Goal: Transaction & Acquisition: Book appointment/travel/reservation

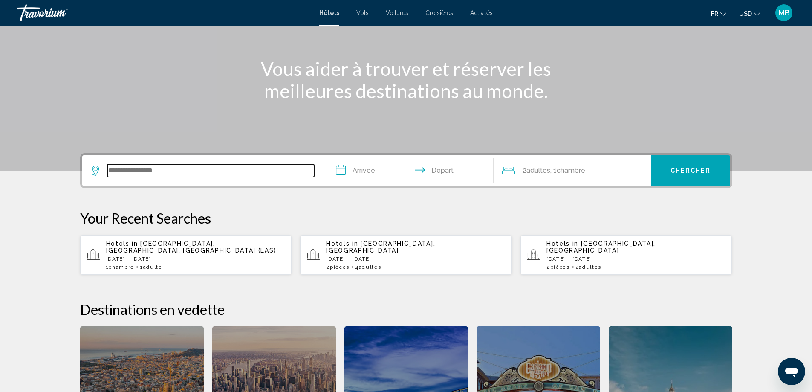
click at [133, 171] on input "Search widget" at bounding box center [210, 170] width 207 height 13
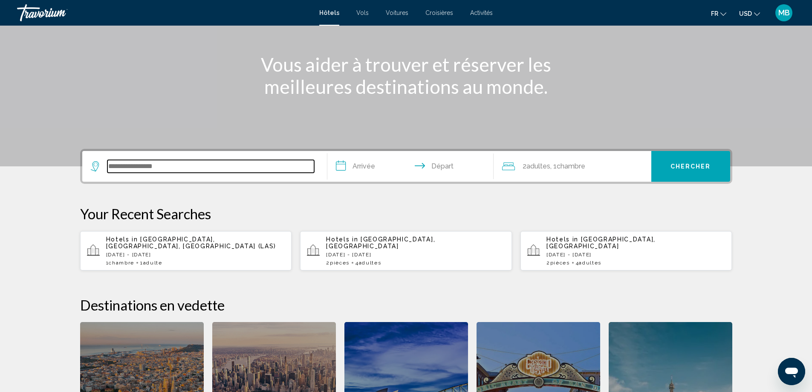
scroll to position [83, 0]
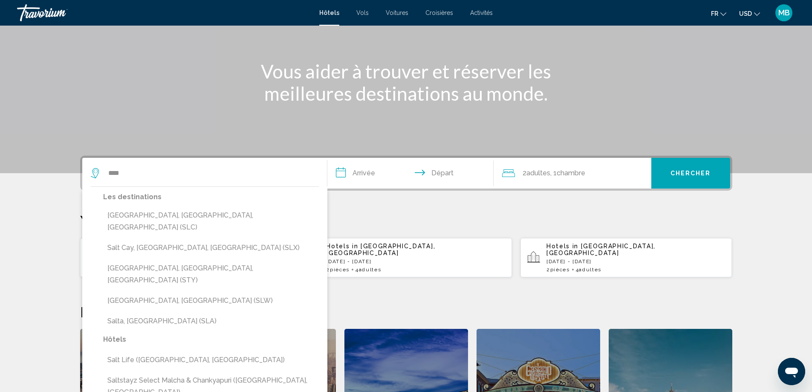
click at [120, 215] on button "[GEOGRAPHIC_DATA], [GEOGRAPHIC_DATA], [GEOGRAPHIC_DATA] (SLC)" at bounding box center [211, 221] width 216 height 28
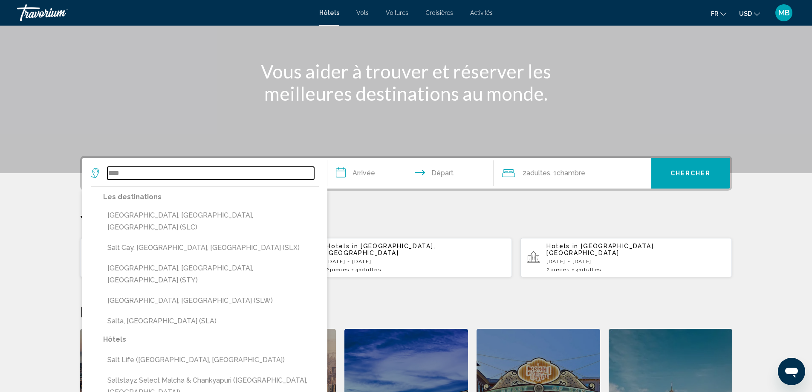
type input "**********"
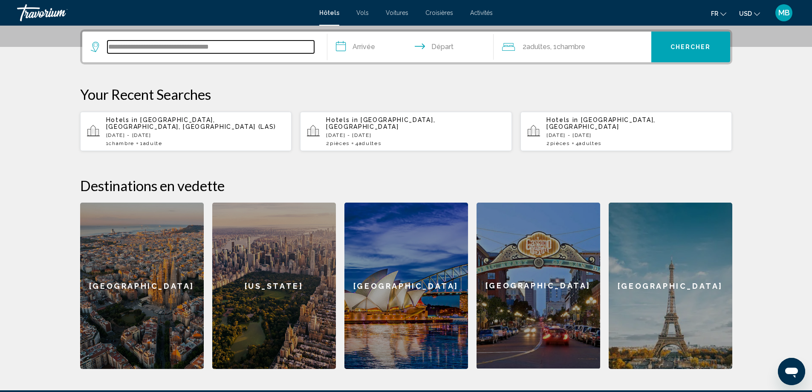
scroll to position [211, 0]
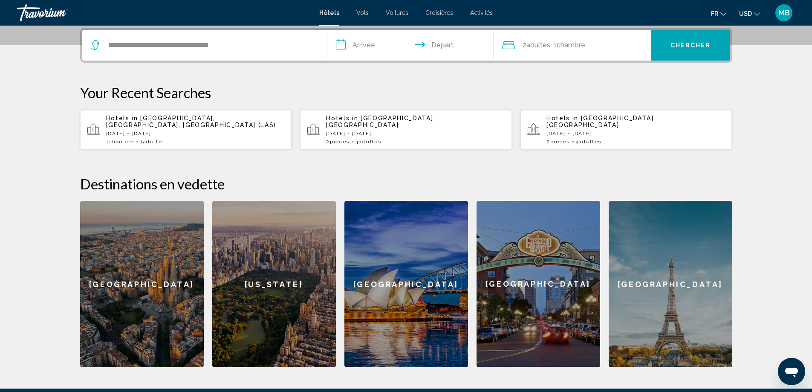
click at [365, 41] on input "**********" at bounding box center [413, 46] width 170 height 33
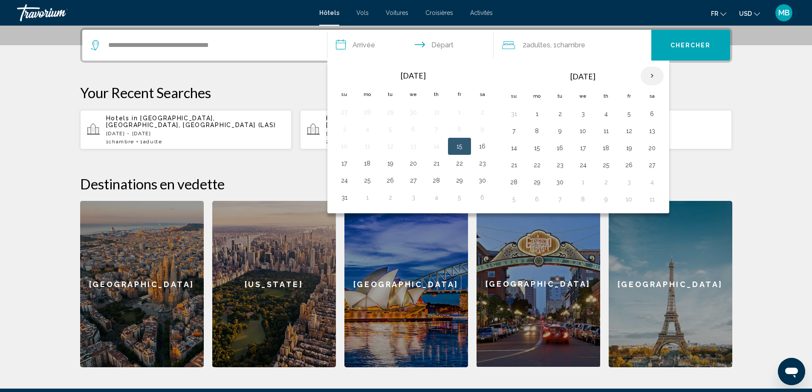
click at [645, 75] on th "Next month" at bounding box center [652, 76] width 23 height 19
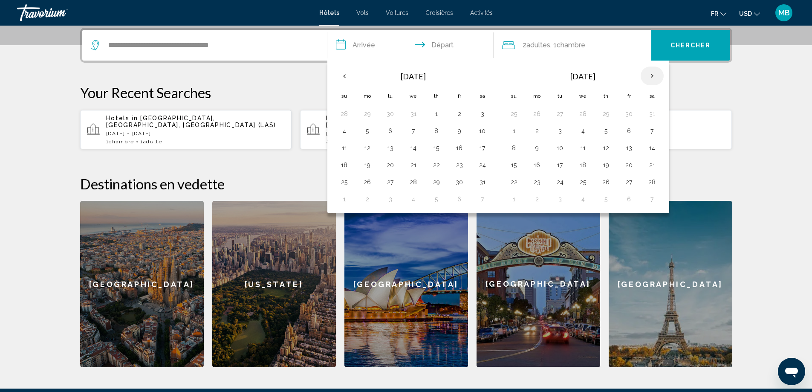
click at [645, 75] on th "Next month" at bounding box center [652, 76] width 23 height 19
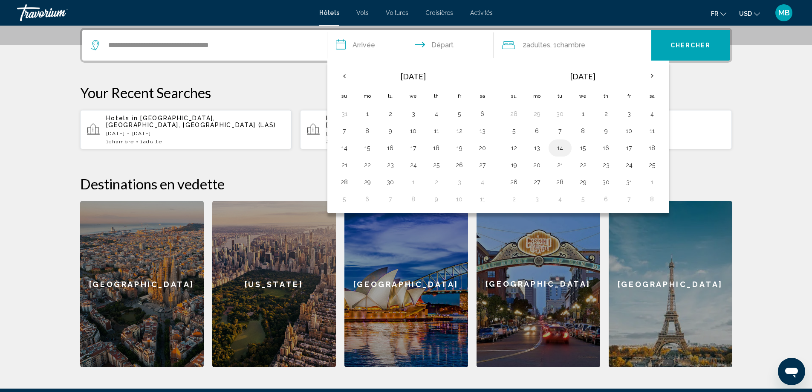
click at [561, 146] on button "14" at bounding box center [561, 148] width 14 height 12
click at [514, 162] on button "19" at bounding box center [514, 165] width 14 height 12
type input "**********"
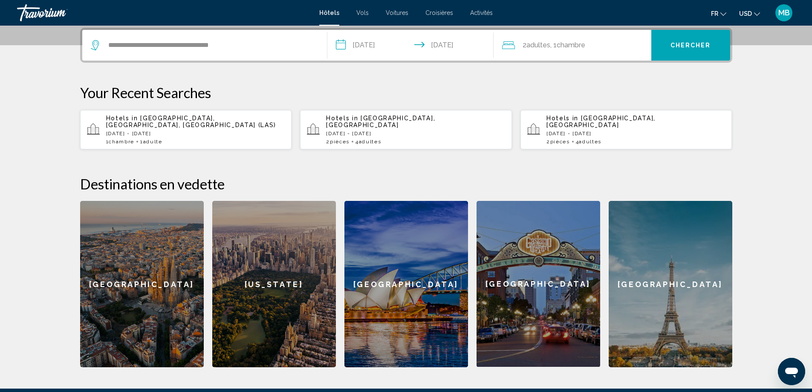
click at [522, 46] on div "2 Adulte Adultes , 1 Chambre pièces" at bounding box center [576, 45] width 149 height 12
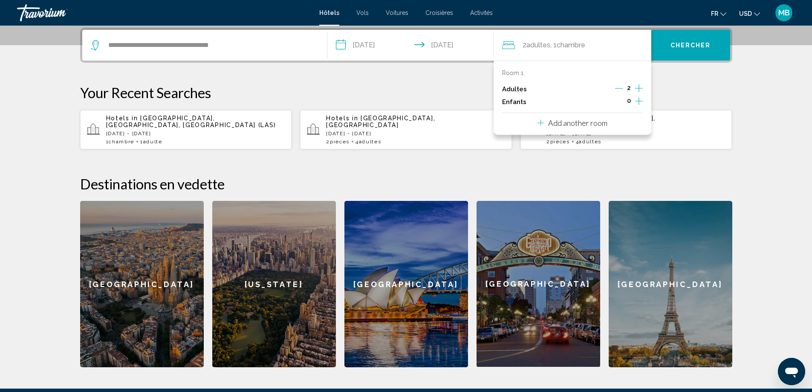
click at [581, 122] on p "Add another room" at bounding box center [577, 122] width 59 height 9
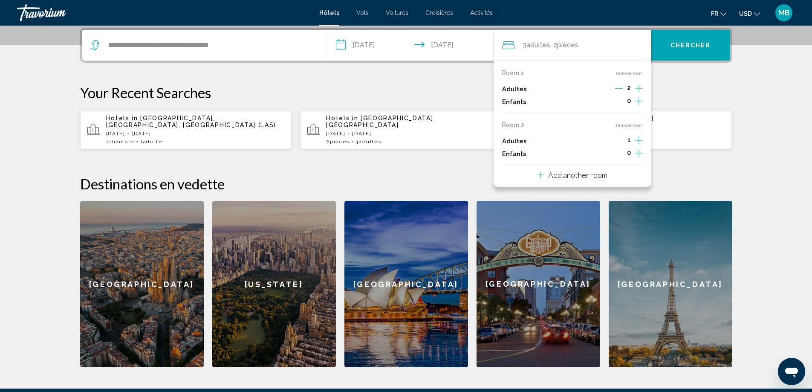
click at [638, 93] on icon "Increment adults" at bounding box center [639, 88] width 8 height 10
click at [560, 175] on p "Add another room" at bounding box center [577, 174] width 59 height 9
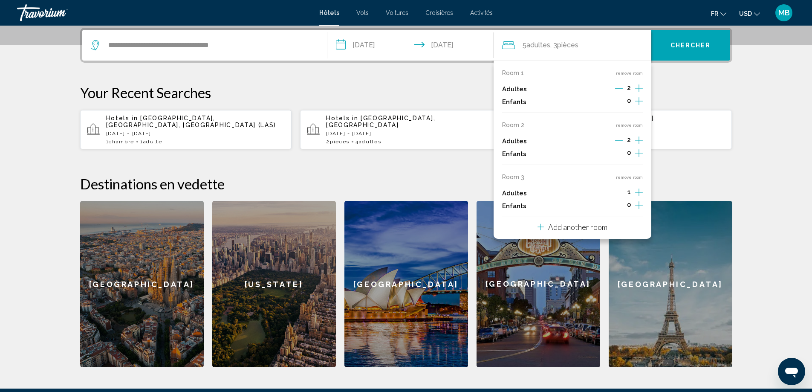
click at [624, 175] on button "remove room" at bounding box center [629, 177] width 27 height 6
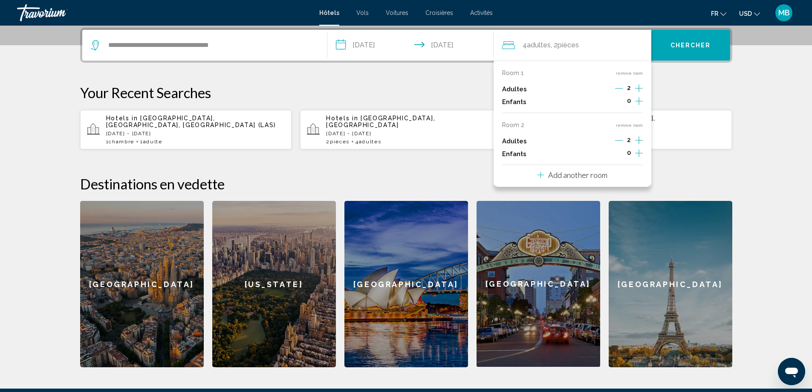
click at [750, 13] on span "USD" at bounding box center [745, 13] width 13 height 7
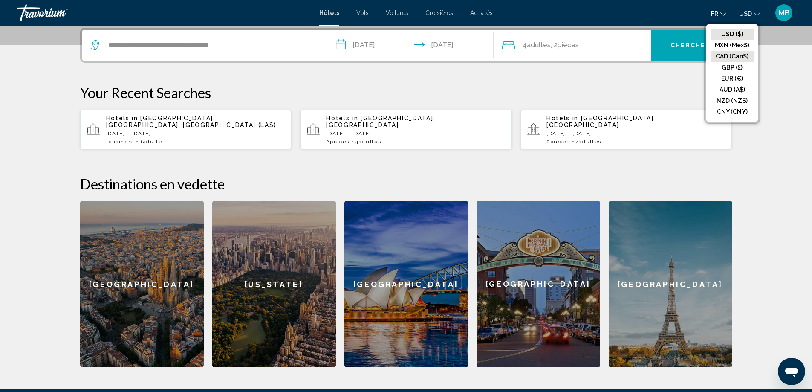
click at [734, 56] on button "CAD (Can$)" at bounding box center [732, 56] width 43 height 11
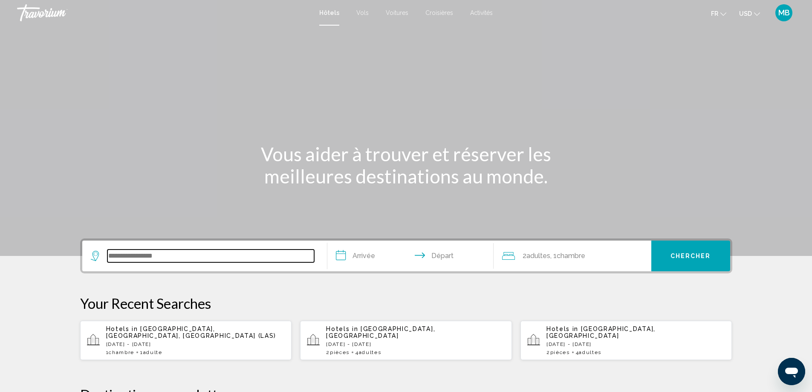
click at [159, 255] on input "Search widget" at bounding box center [210, 255] width 207 height 13
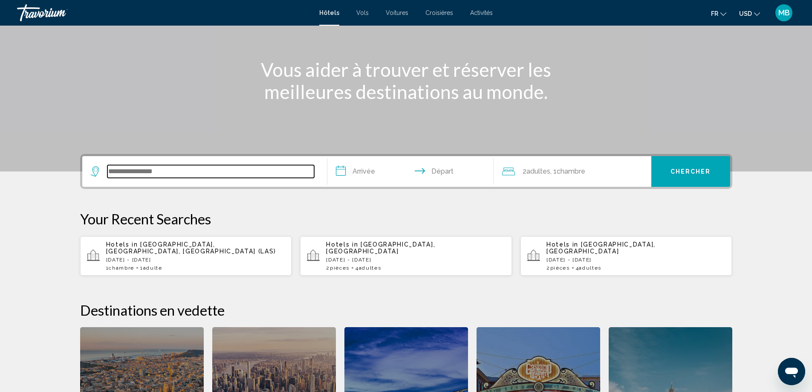
scroll to position [83, 0]
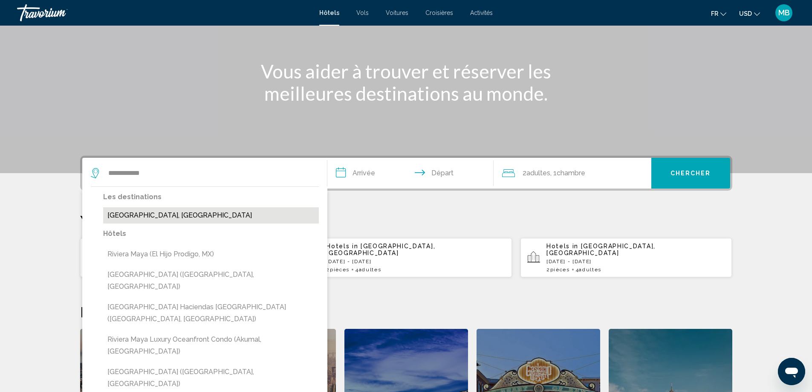
click at [126, 213] on button "[GEOGRAPHIC_DATA], [GEOGRAPHIC_DATA]" at bounding box center [211, 215] width 216 height 16
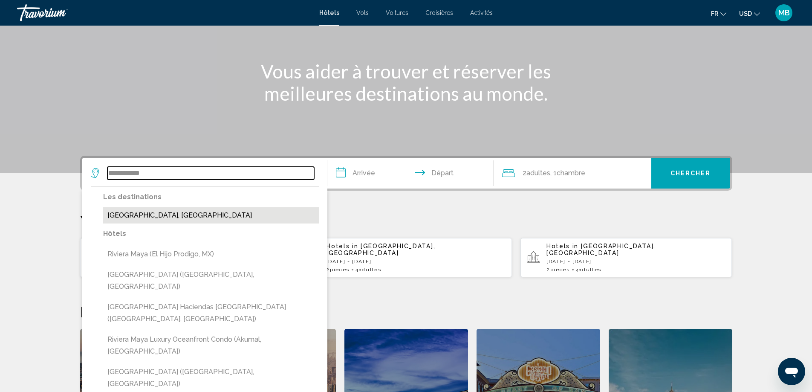
type input "**********"
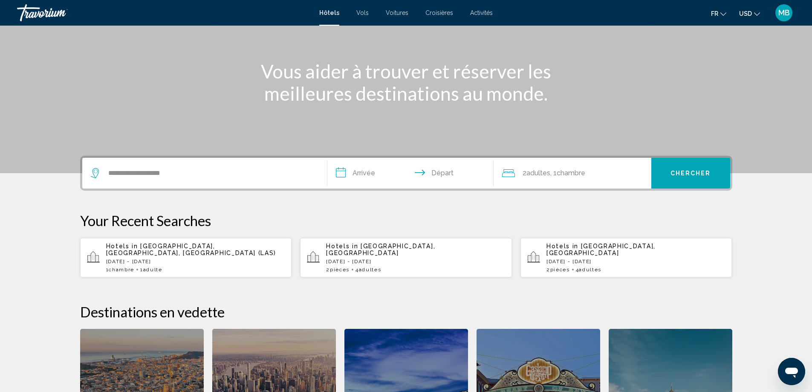
click at [344, 171] on input "**********" at bounding box center [413, 174] width 170 height 33
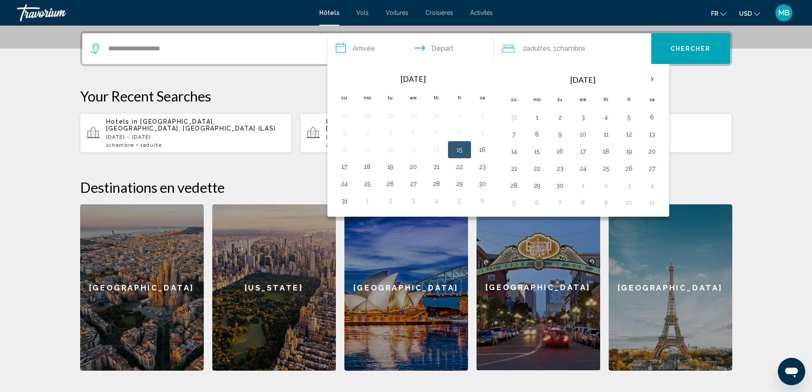
scroll to position [211, 0]
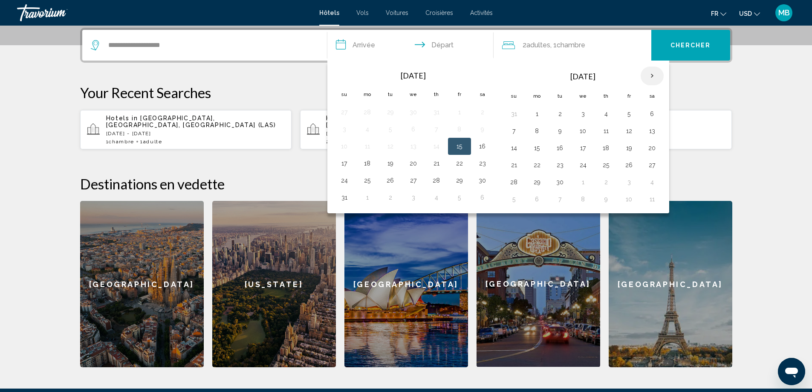
click at [649, 77] on th "Next month" at bounding box center [652, 76] width 23 height 19
click at [649, 76] on th "Next month" at bounding box center [652, 76] width 23 height 19
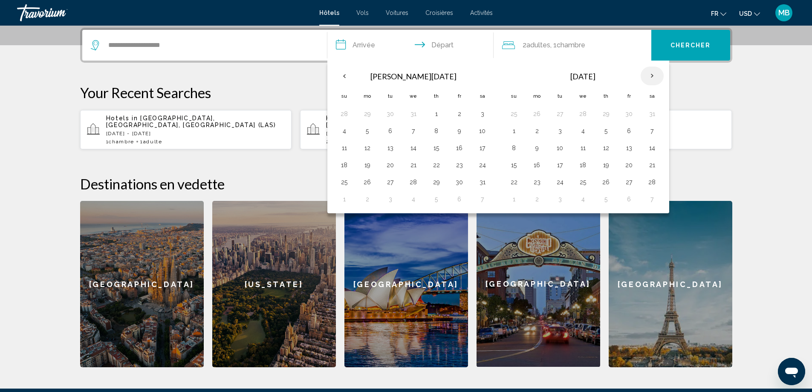
click at [649, 76] on th "Next month" at bounding box center [652, 76] width 23 height 19
drag, startPoint x: 480, startPoint y: 127, endPoint x: 479, endPoint y: 145, distance: 17.9
click at [479, 145] on tbody "29 30 31 1 2 3 4 5 6 7 8 9 10 11 12 13 14 15 16 17 18 19 20 21 22 23 24 25 26 2…" at bounding box center [413, 156] width 161 height 102
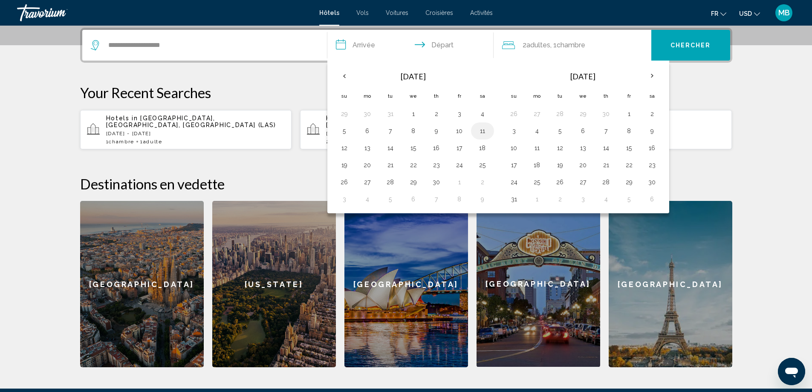
click at [481, 132] on button "11" at bounding box center [483, 131] width 14 height 12
click at [485, 147] on button "18" at bounding box center [483, 148] width 14 height 12
type input "**********"
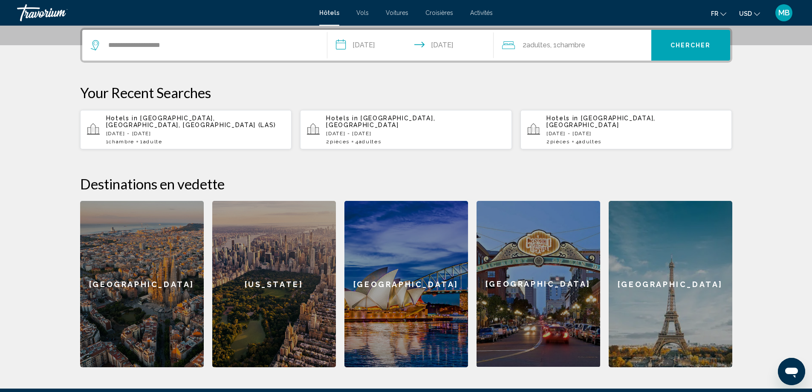
click at [578, 49] on span "Chambre" at bounding box center [571, 45] width 29 height 8
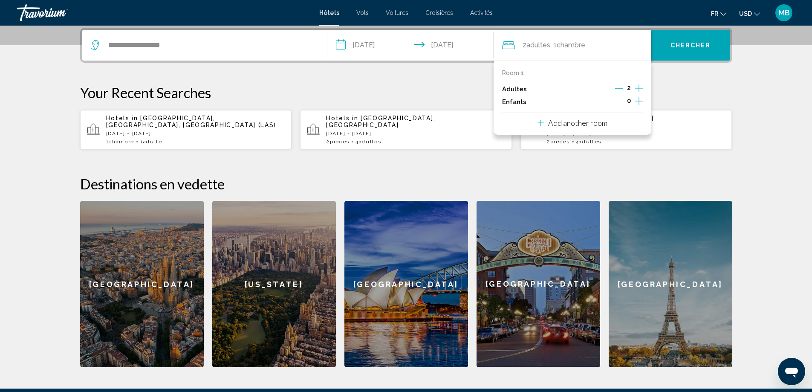
click at [577, 123] on p "Add another room" at bounding box center [577, 122] width 59 height 9
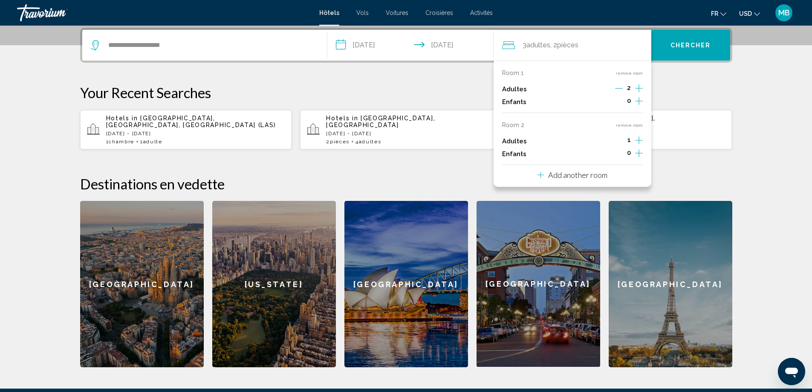
click at [637, 93] on icon "Increment adults" at bounding box center [639, 88] width 8 height 10
click at [751, 13] on span "USD" at bounding box center [745, 13] width 13 height 7
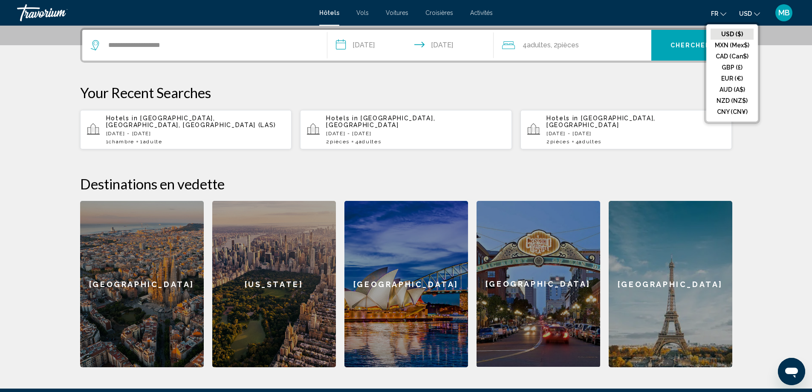
drag, startPoint x: 731, startPoint y: 55, endPoint x: 725, endPoint y: 57, distance: 6.6
click at [731, 55] on button "CAD (Can$)" at bounding box center [732, 56] width 43 height 11
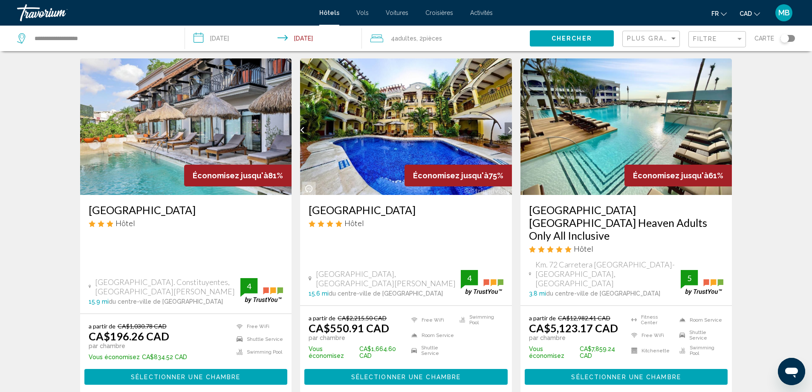
scroll to position [43, 0]
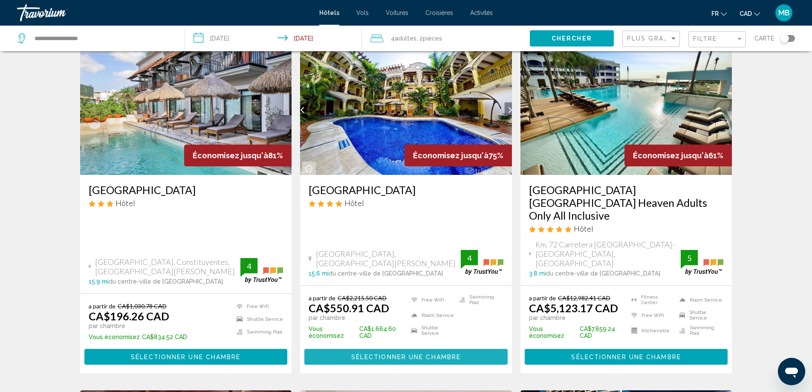
click at [385, 354] on span "Sélectionner une chambre" at bounding box center [406, 357] width 110 height 7
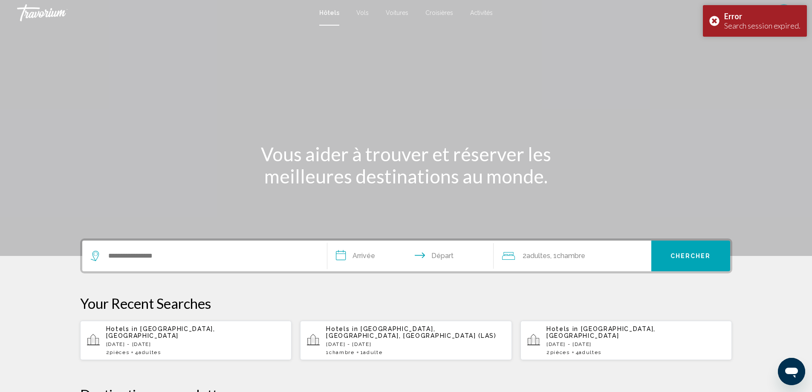
click at [184, 328] on span "[GEOGRAPHIC_DATA], [GEOGRAPHIC_DATA]" at bounding box center [160, 332] width 109 height 14
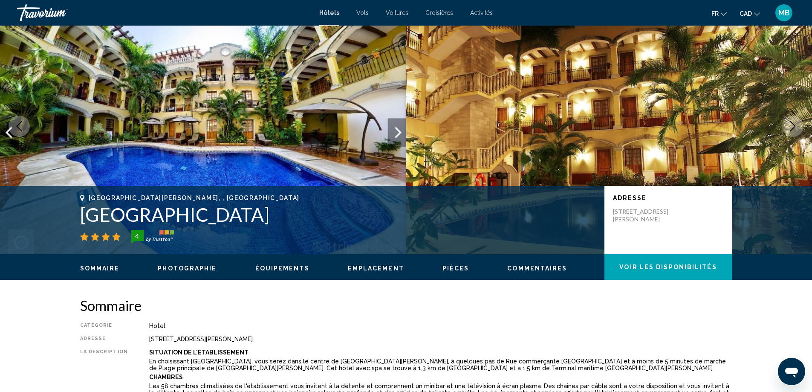
scroll to position [43, 0]
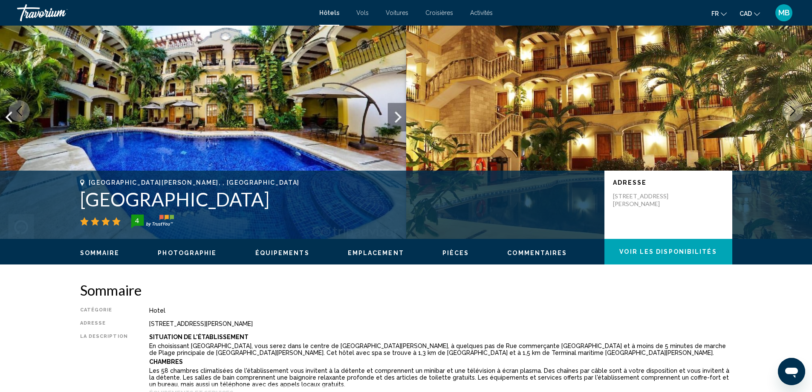
click at [200, 252] on span "Photographie" at bounding box center [187, 252] width 59 height 7
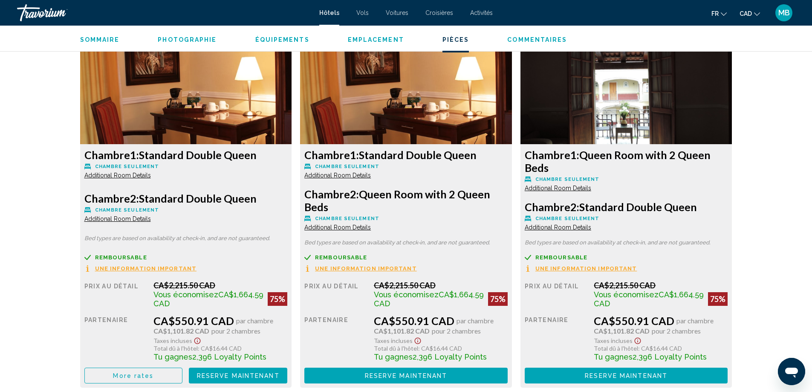
scroll to position [1184, 0]
